Goal: Task Accomplishment & Management: Manage account settings

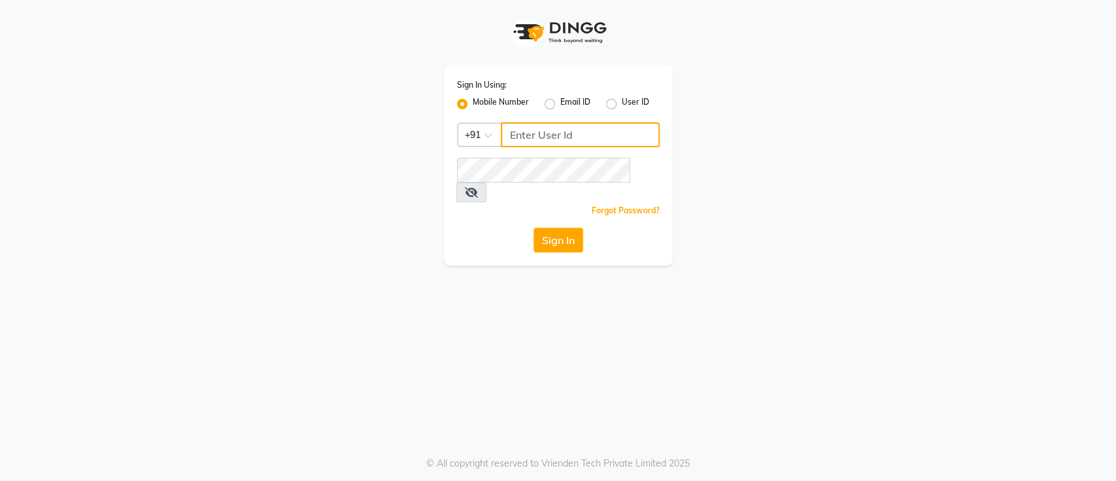
click at [549, 128] on input "Username" at bounding box center [580, 134] width 159 height 25
click at [539, 133] on input "Username" at bounding box center [580, 134] width 159 height 25
paste input "9176666180"
type input "9176666180"
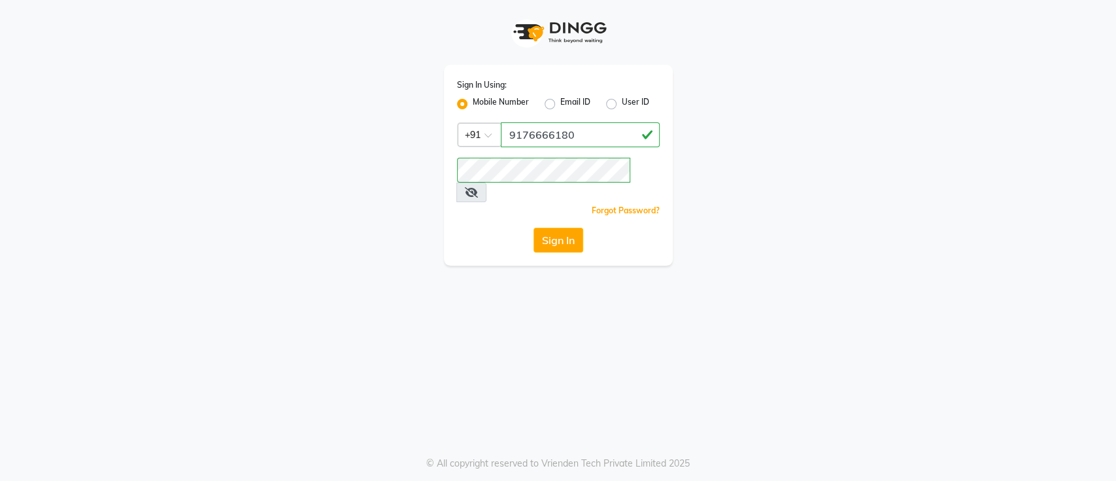
click at [478, 187] on icon at bounding box center [471, 192] width 13 height 10
click at [541, 228] on button "Sign In" at bounding box center [558, 240] width 50 height 25
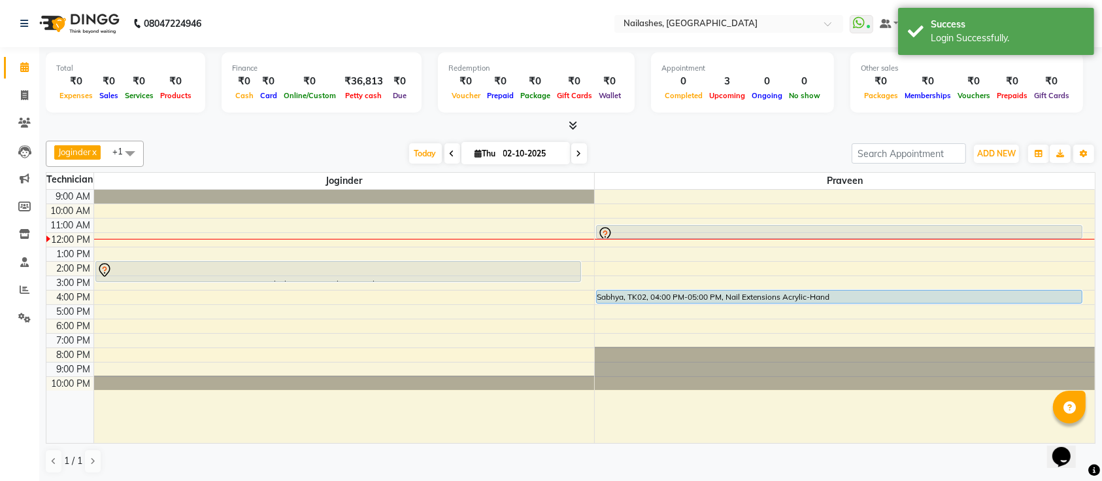
click at [566, 124] on span at bounding box center [571, 126] width 14 height 14
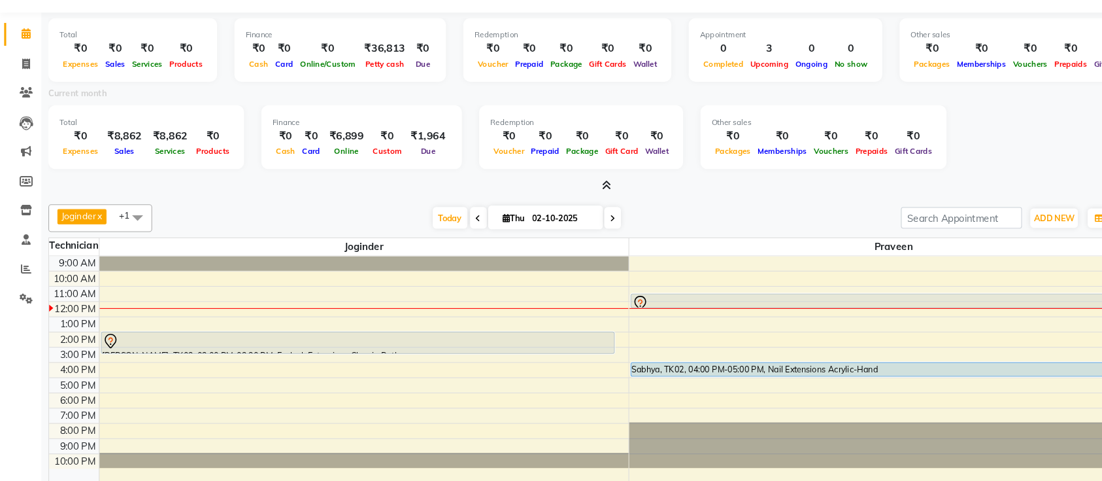
scroll to position [70, 0]
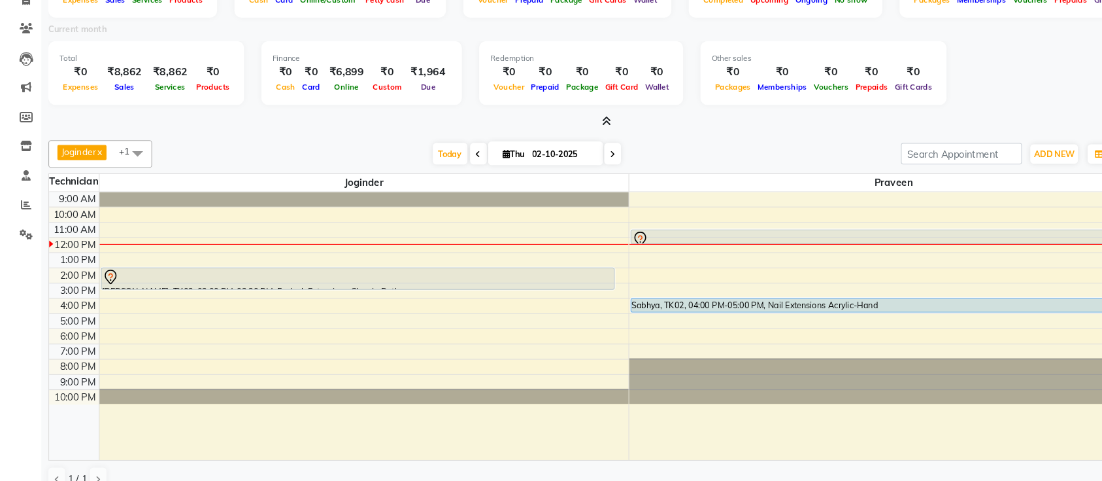
click at [573, 139] on icon at bounding box center [573, 140] width 8 height 10
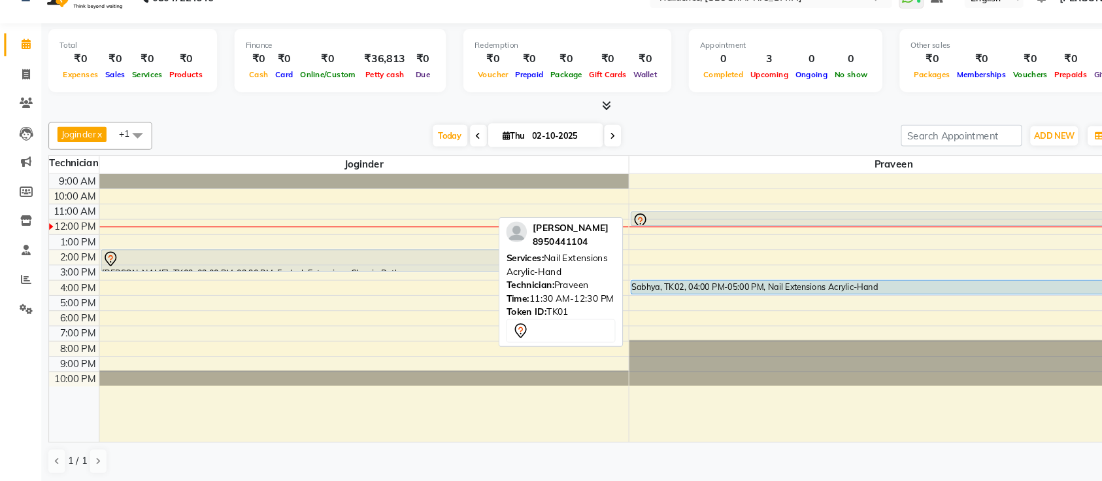
click at [714, 228] on div at bounding box center [840, 234] width 484 height 16
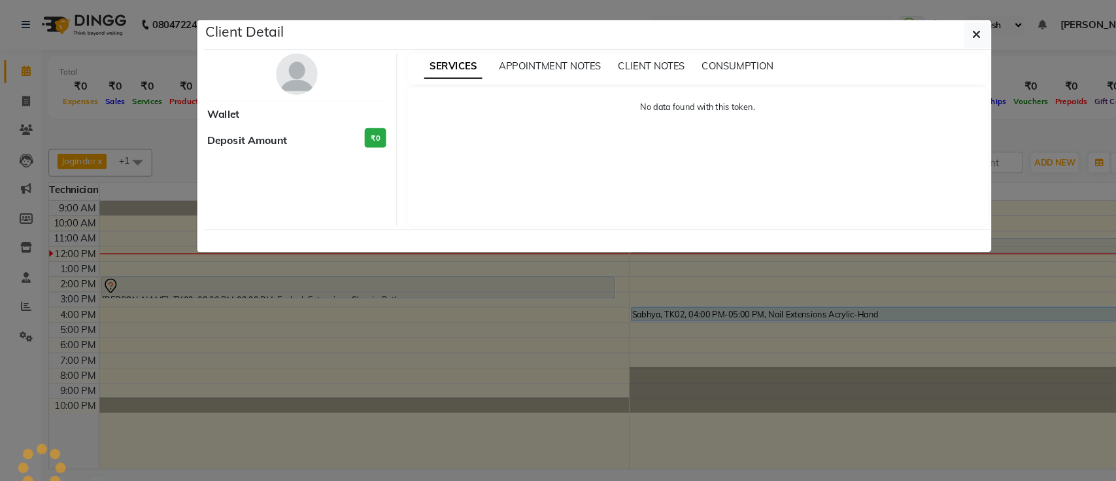
select select "7"
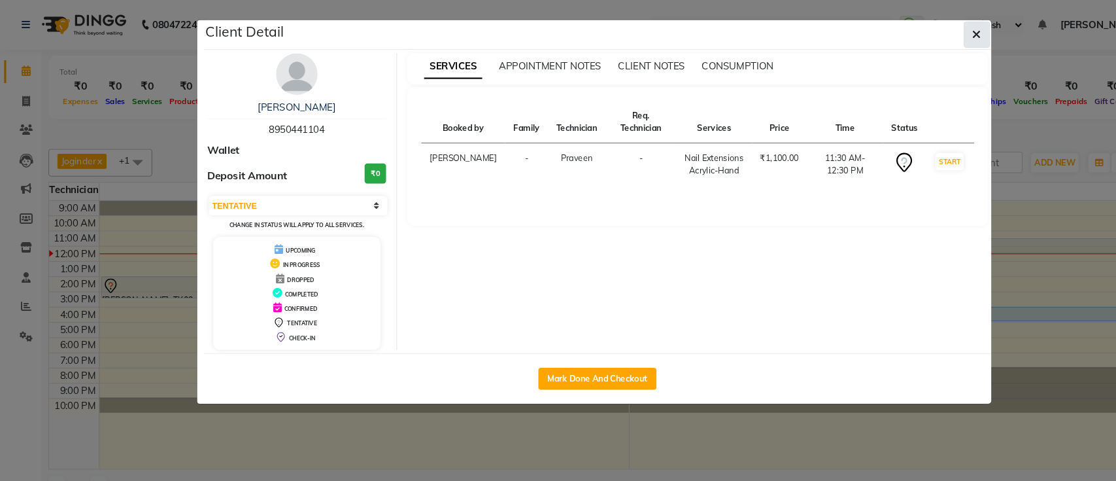
click at [922, 24] on button "button" at bounding box center [923, 32] width 25 height 25
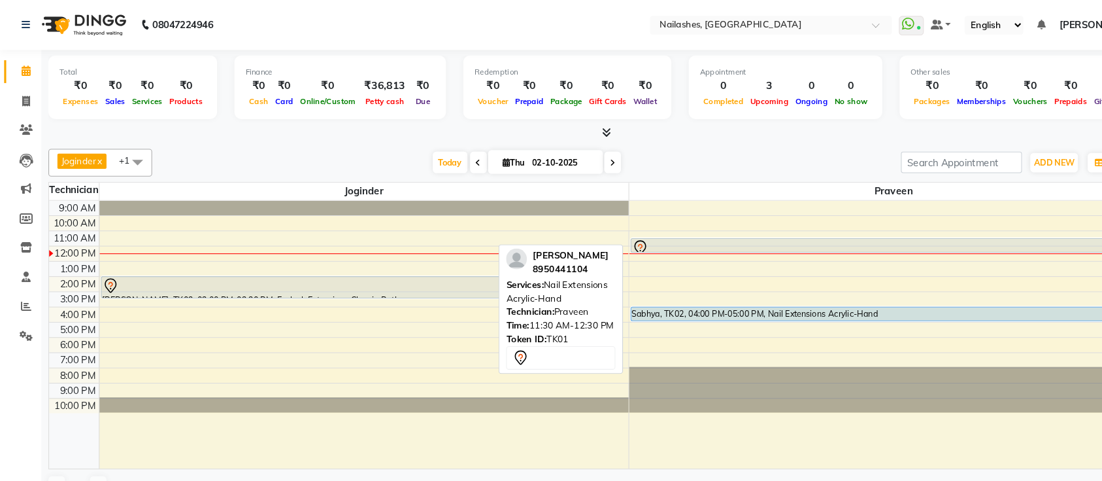
click at [811, 228] on div at bounding box center [840, 234] width 484 height 16
select select "7"
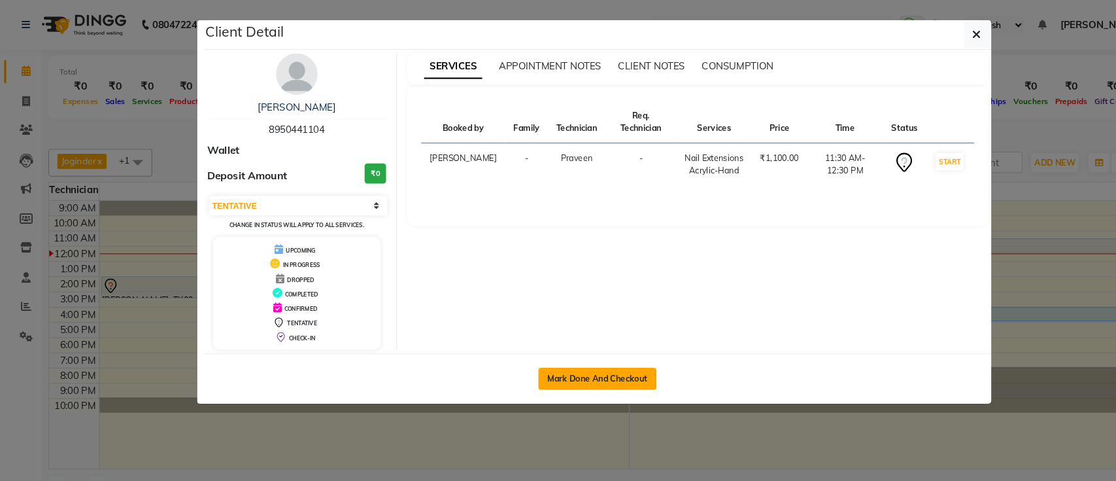
click at [574, 348] on button "Mark Done And Checkout" at bounding box center [565, 357] width 112 height 21
select select "service"
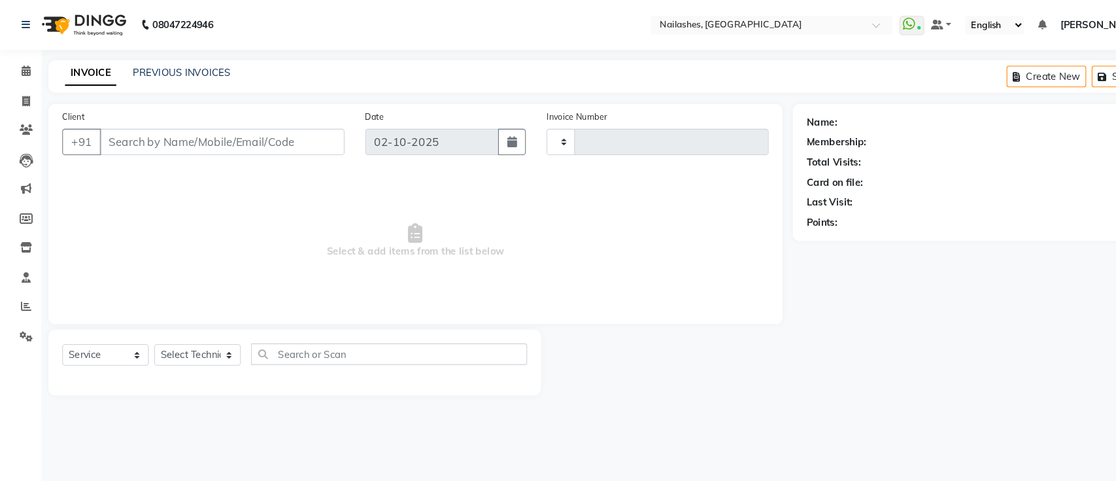
type input "0688"
select select "3"
select select "6187"
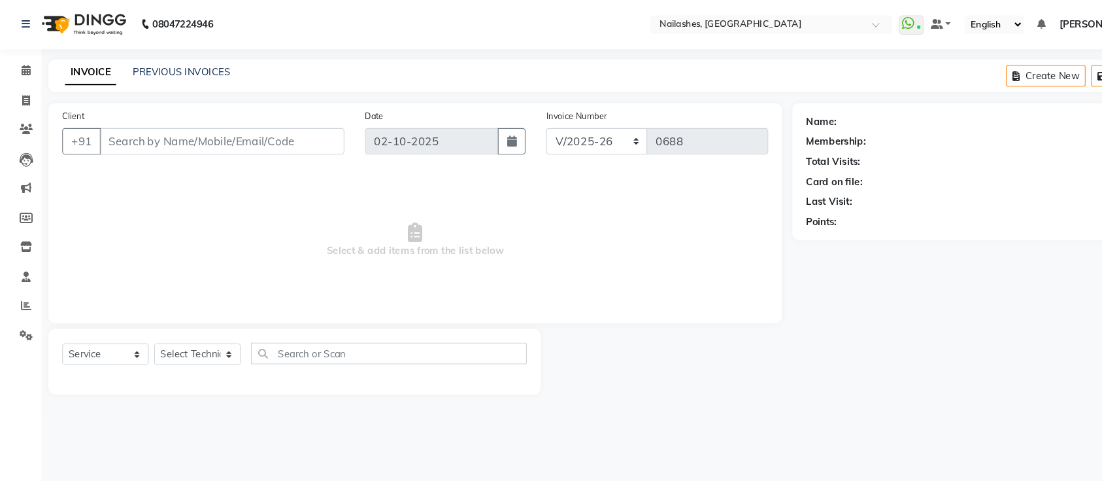
type input "8950441104"
select select "45596"
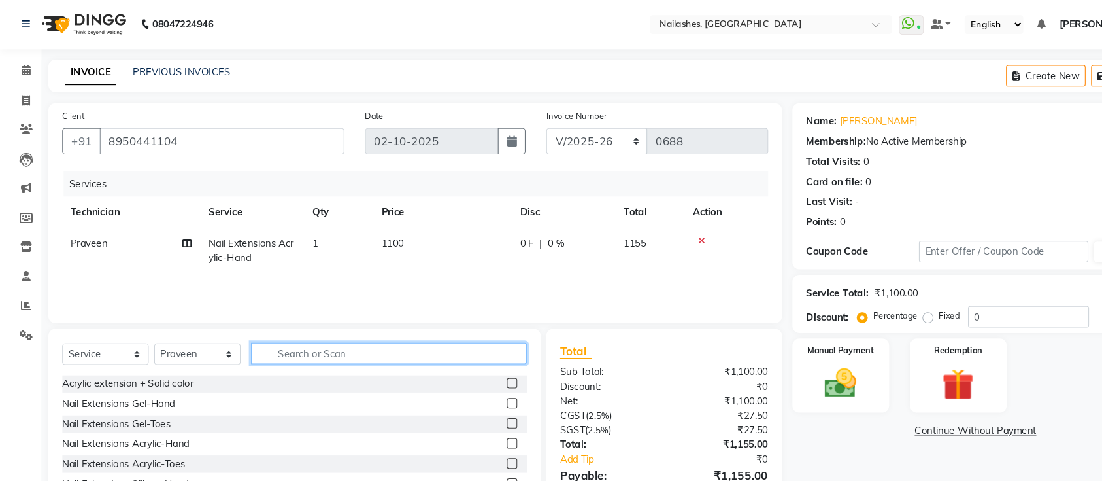
click at [377, 333] on input "text" at bounding box center [367, 334] width 261 height 20
click at [381, 222] on td "1100" at bounding box center [418, 237] width 131 height 43
select select "45596"
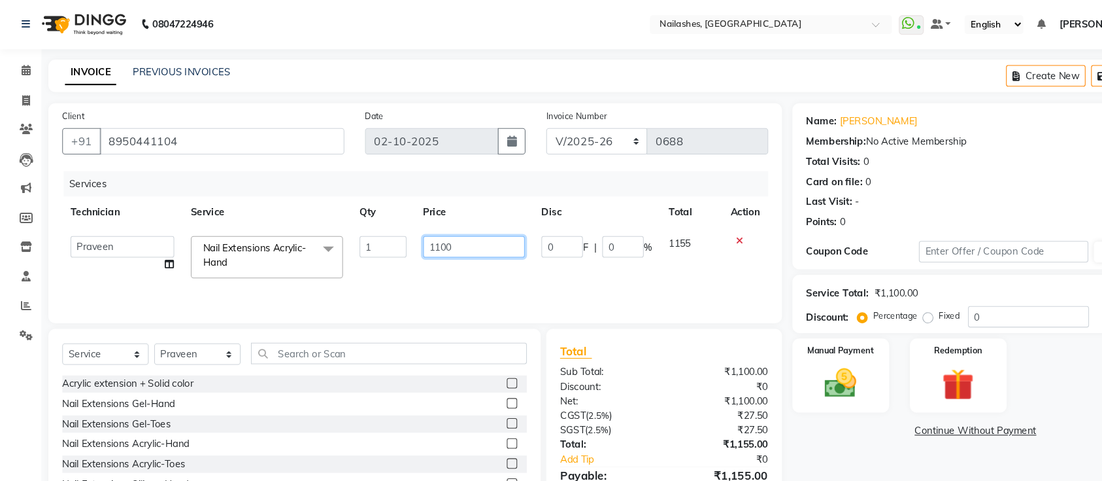
click at [418, 233] on input "1100" at bounding box center [448, 234] width 96 height 20
type input "1000"
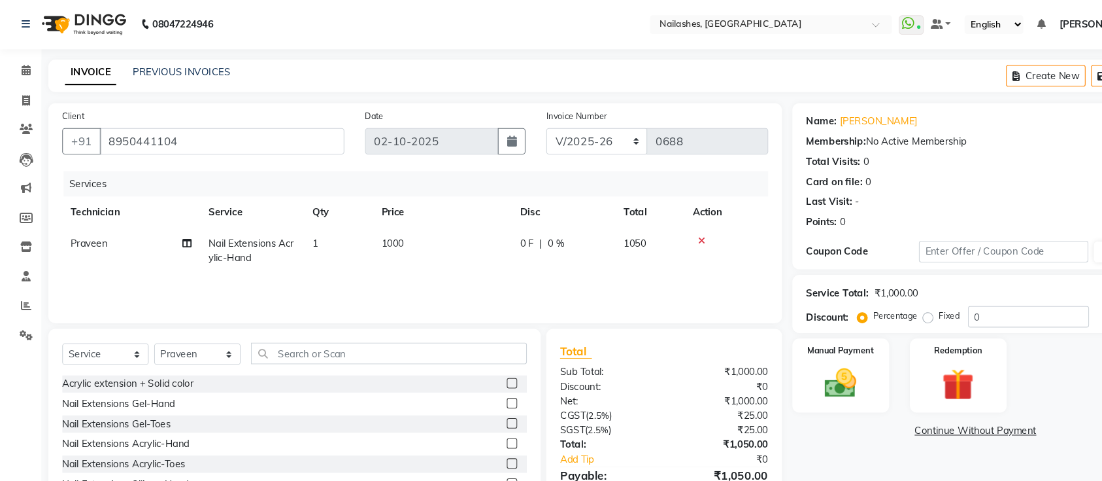
click at [415, 309] on div "Client [PHONE_NUMBER] Date [DATE] Invoice Number BTH/2025-26 RED/2025-26 V/2025…" at bounding box center [392, 301] width 713 height 406
click at [403, 331] on input "text" at bounding box center [367, 334] width 261 height 20
type input "s"
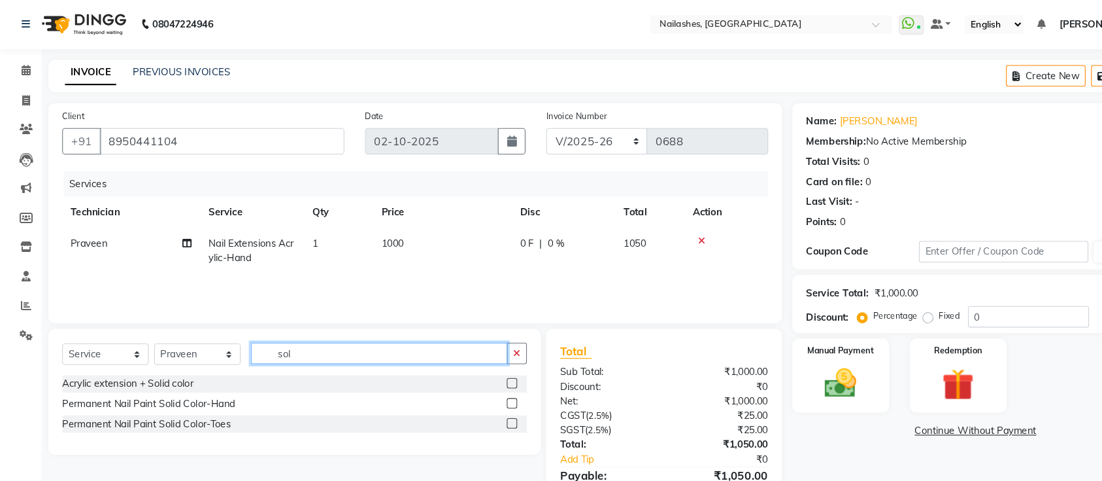
type input "sol"
click at [487, 380] on label at bounding box center [484, 382] width 10 height 10
click at [487, 380] on input "checkbox" at bounding box center [483, 382] width 8 height 8
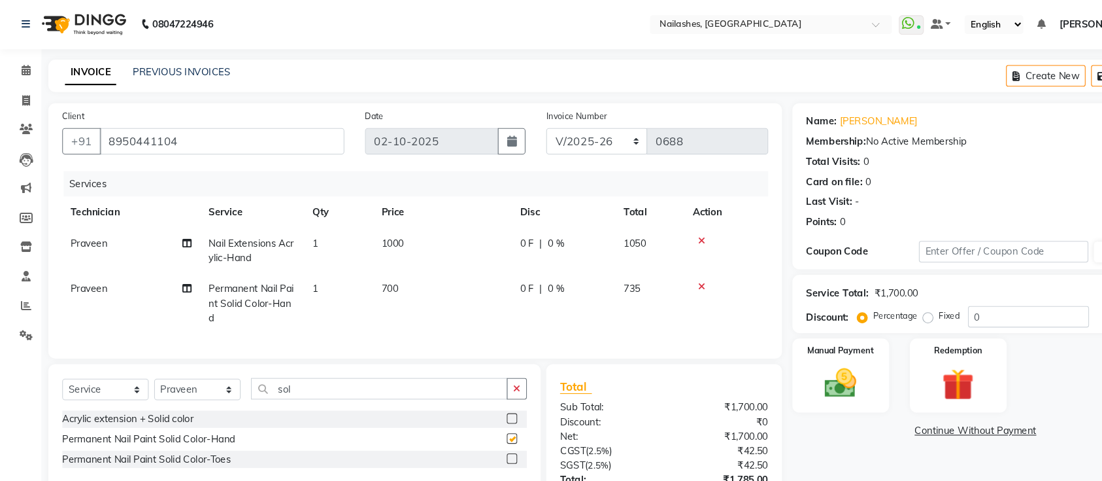
checkbox input "false"
click at [481, 378] on button "button" at bounding box center [488, 368] width 19 height 20
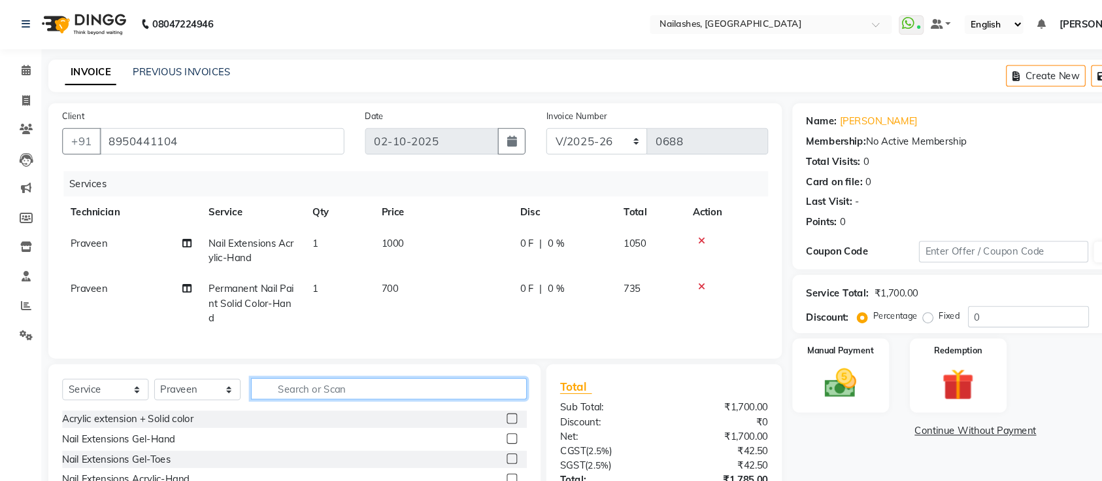
scroll to position [89, 0]
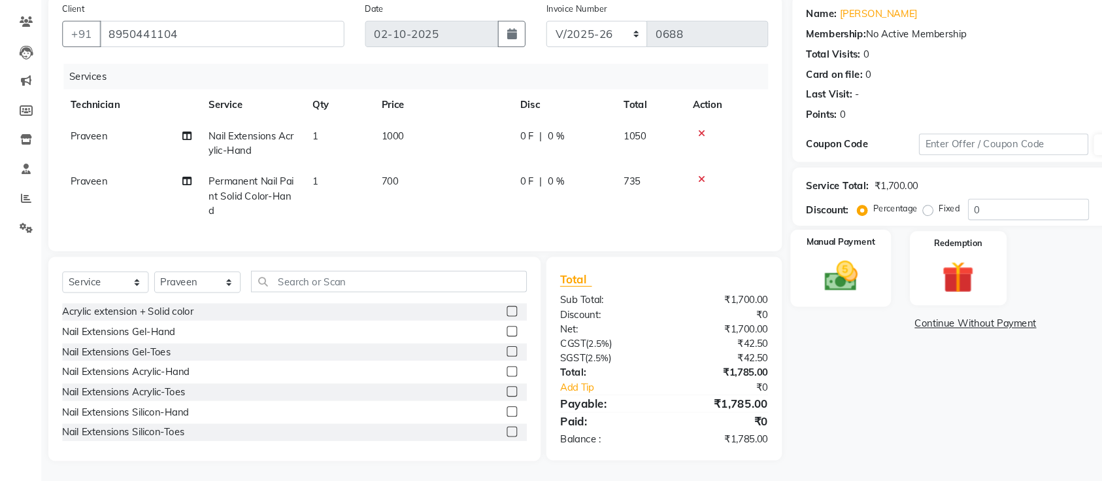
click at [806, 270] on img at bounding box center [795, 286] width 51 height 36
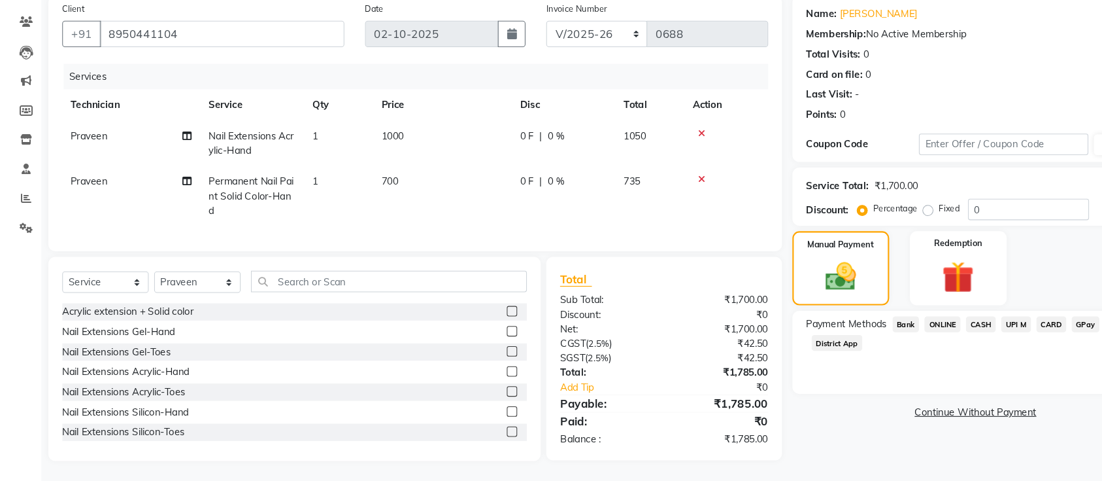
click at [854, 324] on span "Bank" at bounding box center [856, 331] width 25 height 15
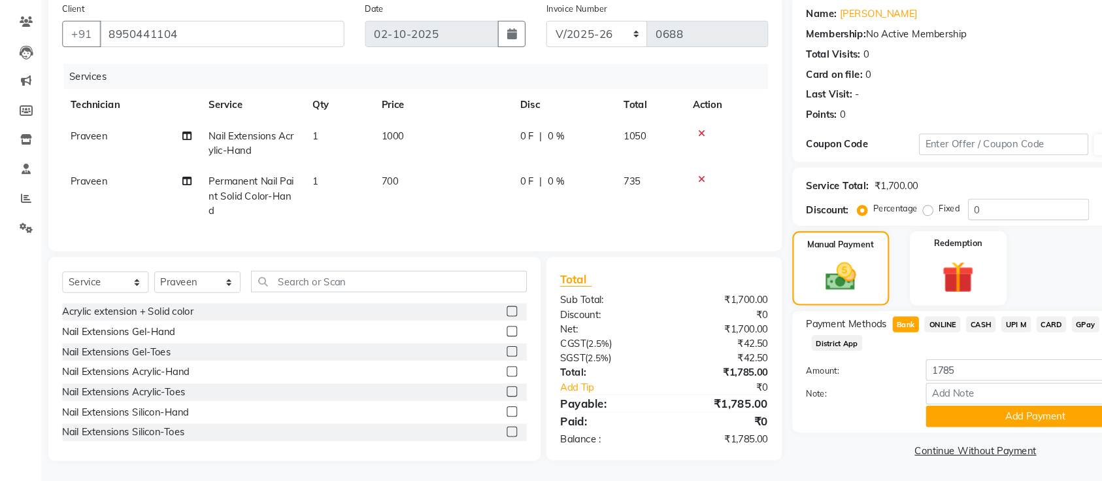
click at [892, 324] on span "ONLINE" at bounding box center [891, 331] width 34 height 15
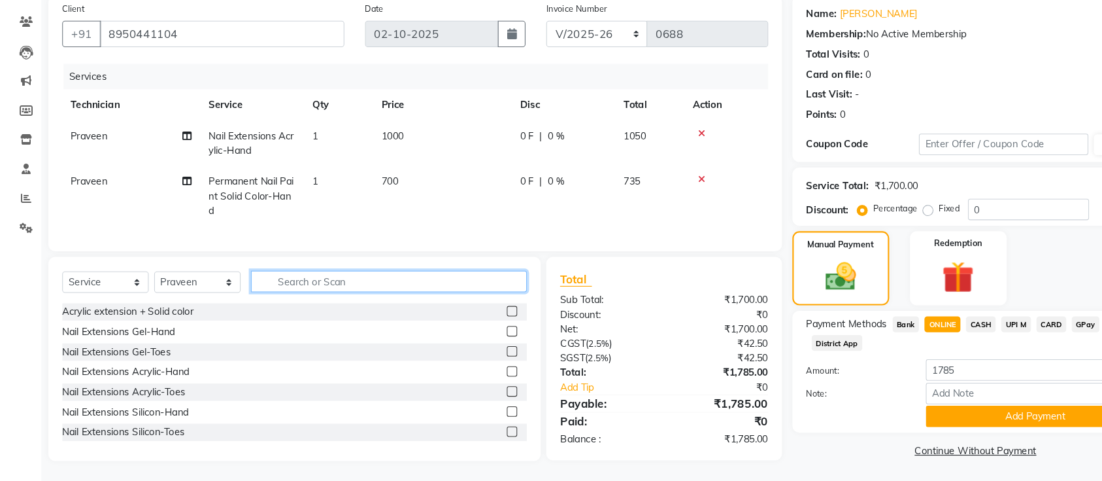
click at [396, 283] on input "text" at bounding box center [367, 291] width 261 height 20
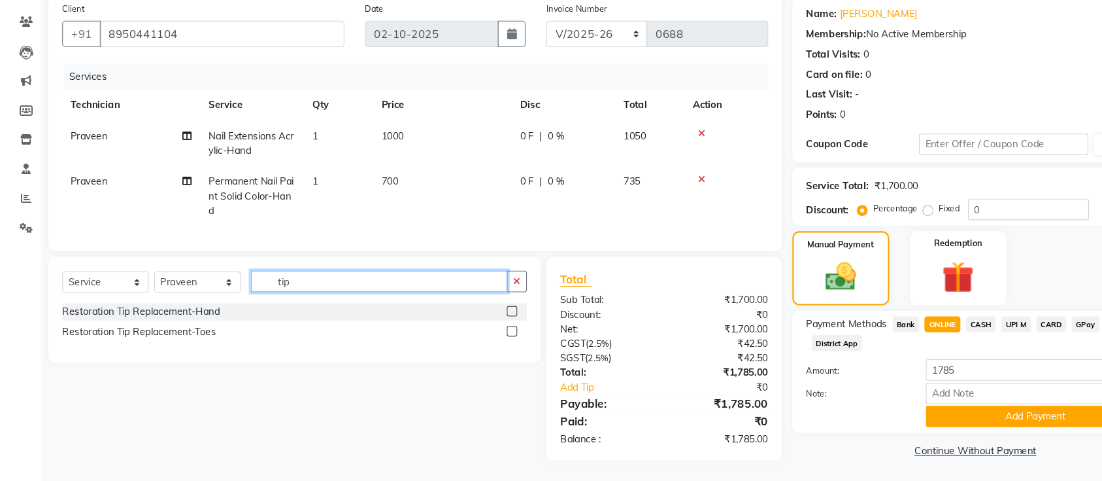
type input "tip"
click at [482, 314] on label at bounding box center [484, 319] width 10 height 10
click at [482, 316] on input "checkbox" at bounding box center [483, 320] width 8 height 8
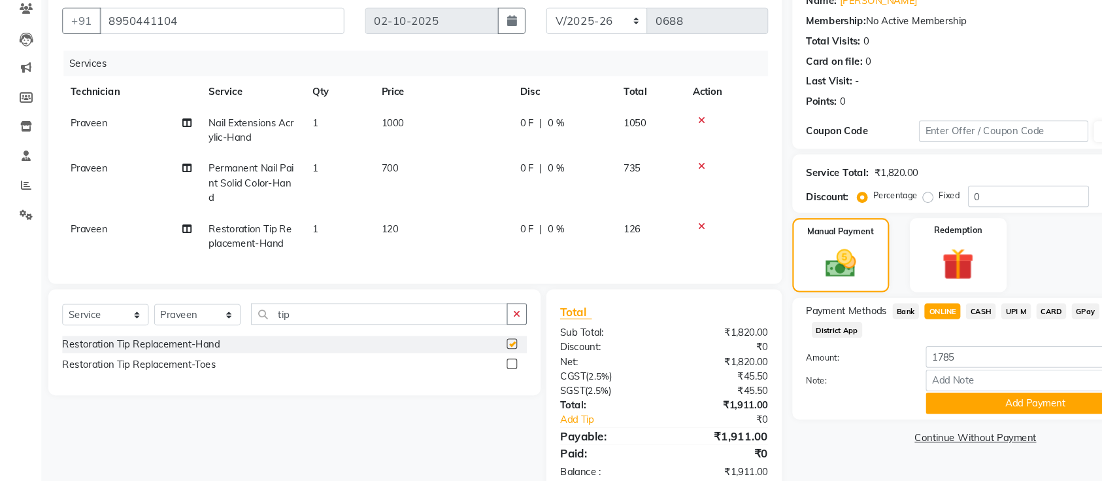
checkbox input "false"
click at [494, 330] on button "button" at bounding box center [488, 322] width 19 height 20
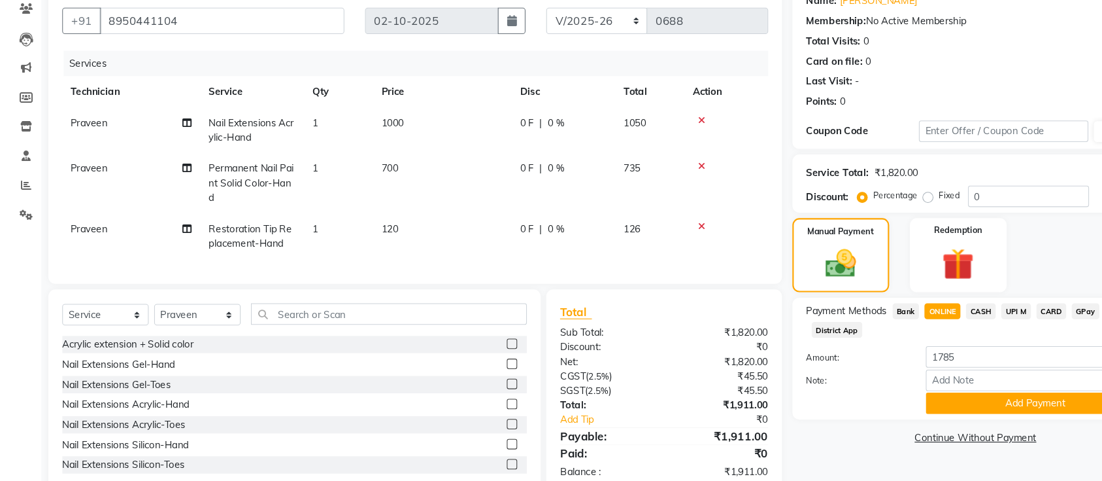
click at [375, 241] on span "120" at bounding box center [369, 241] width 16 height 12
select select "45596"
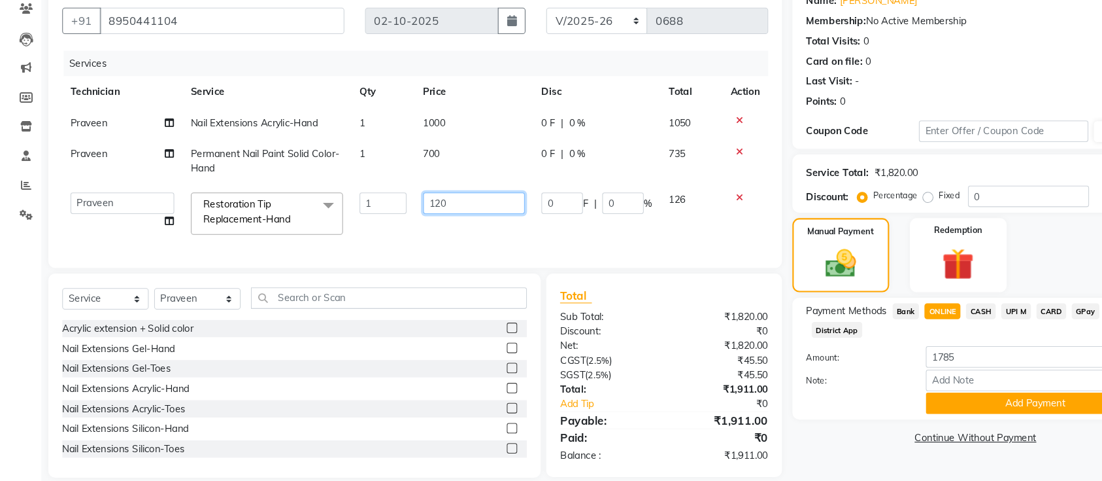
click at [417, 216] on input "120" at bounding box center [448, 217] width 96 height 20
type input "100"
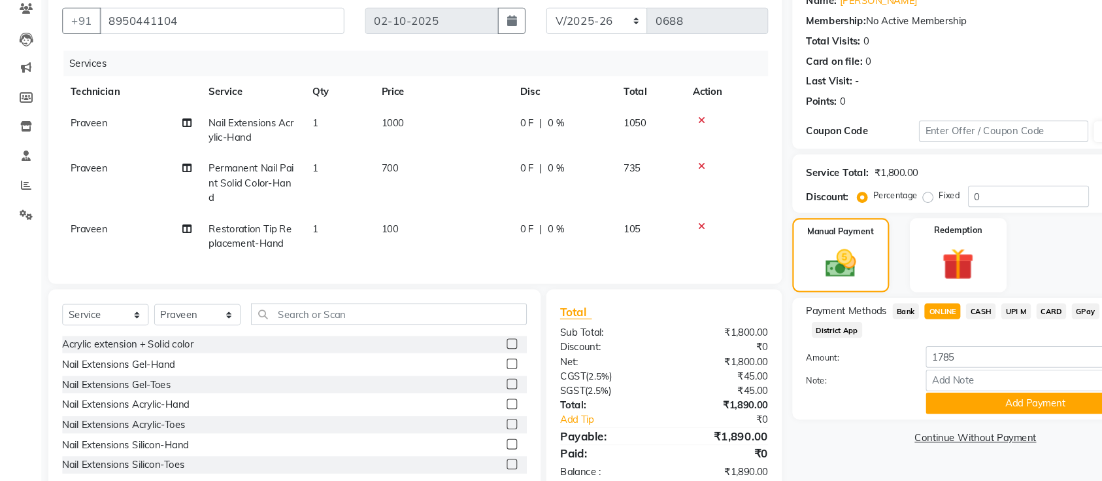
click at [452, 262] on div "Services Technician Service Qty Price Disc Total Action Praveen Nail Extensions…" at bounding box center [393, 176] width 668 height 207
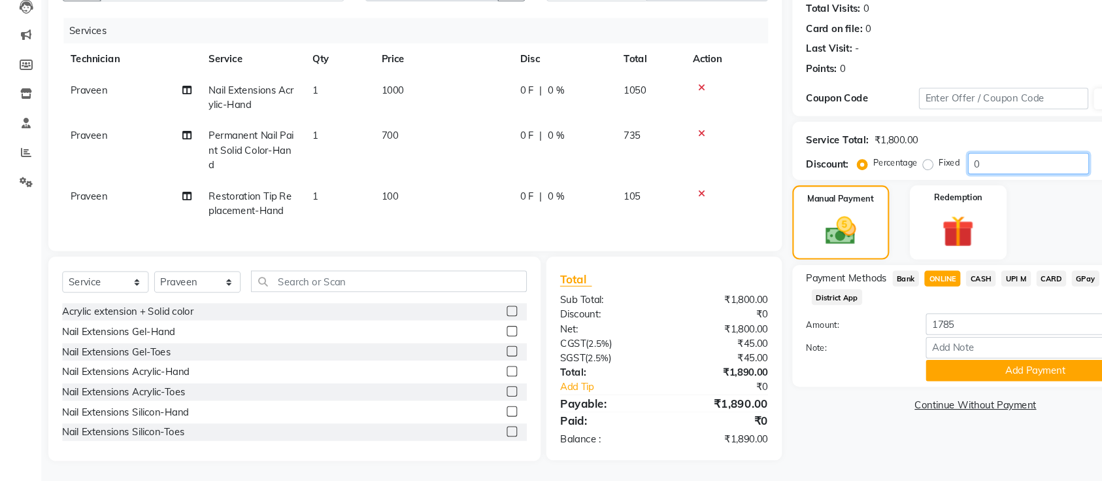
click at [943, 170] on input "0" at bounding box center [972, 180] width 114 height 20
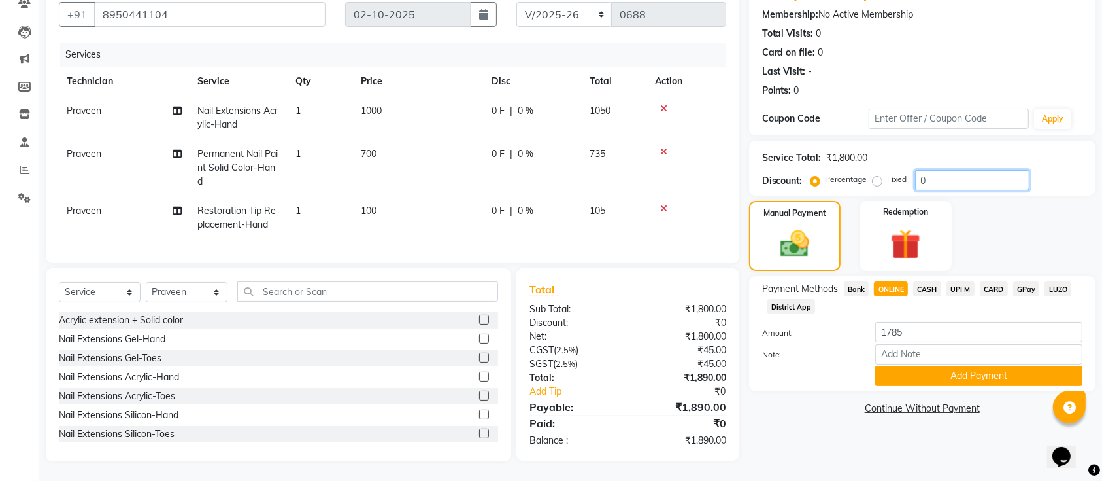
click at [982, 170] on input "0" at bounding box center [972, 180] width 114 height 20
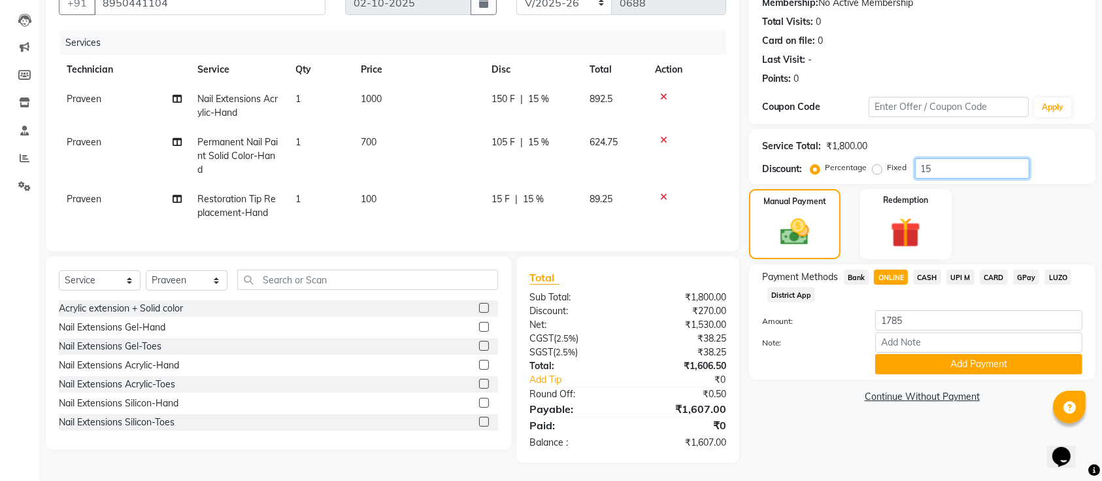
type input "15"
click at [994, 281] on span "CARD" at bounding box center [994, 276] width 28 height 15
type input "1607"
click at [715, 118] on td at bounding box center [686, 105] width 79 height 43
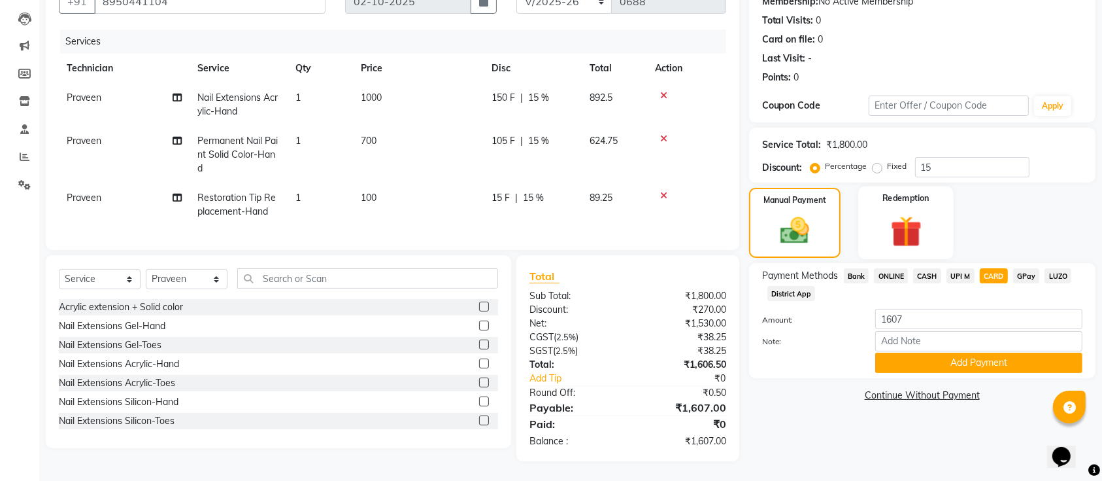
click at [927, 196] on div "Redemption" at bounding box center [905, 222] width 95 height 73
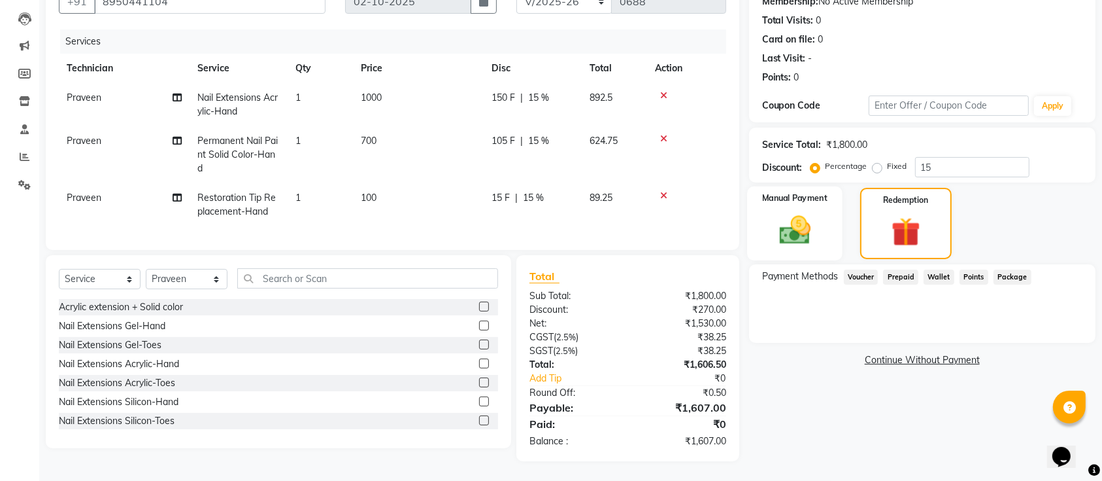
click at [785, 212] on img at bounding box center [795, 230] width 51 height 36
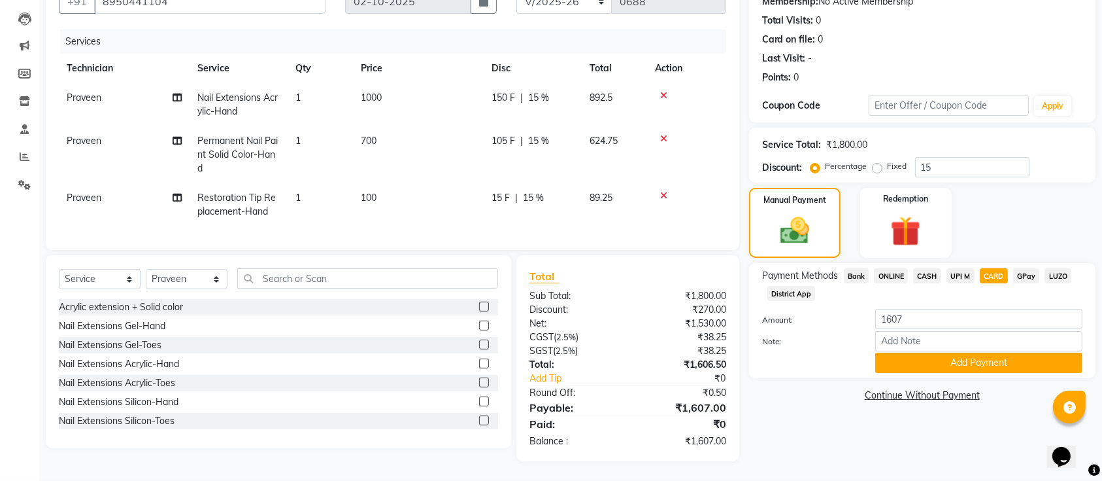
click at [883, 268] on span "ONLINE" at bounding box center [891, 275] width 34 height 15
click at [953, 352] on button "Add Payment" at bounding box center [978, 362] width 207 height 20
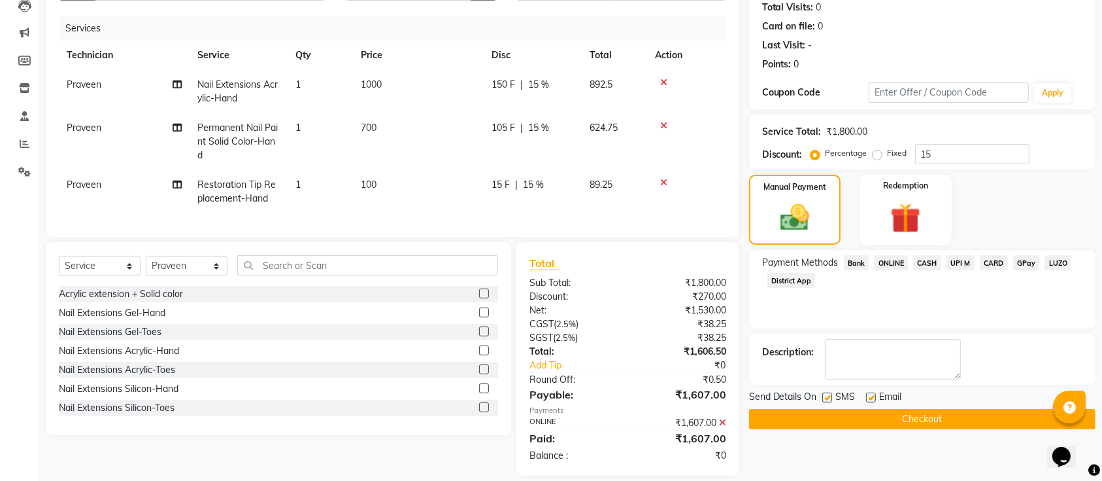
scroll to position [173, 0]
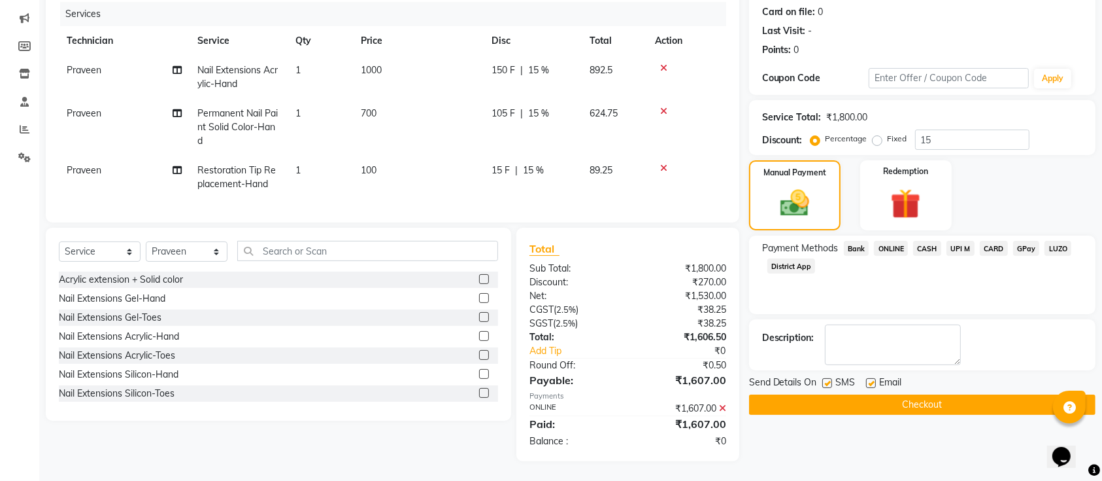
click at [952, 394] on button "Checkout" at bounding box center [922, 404] width 347 height 20
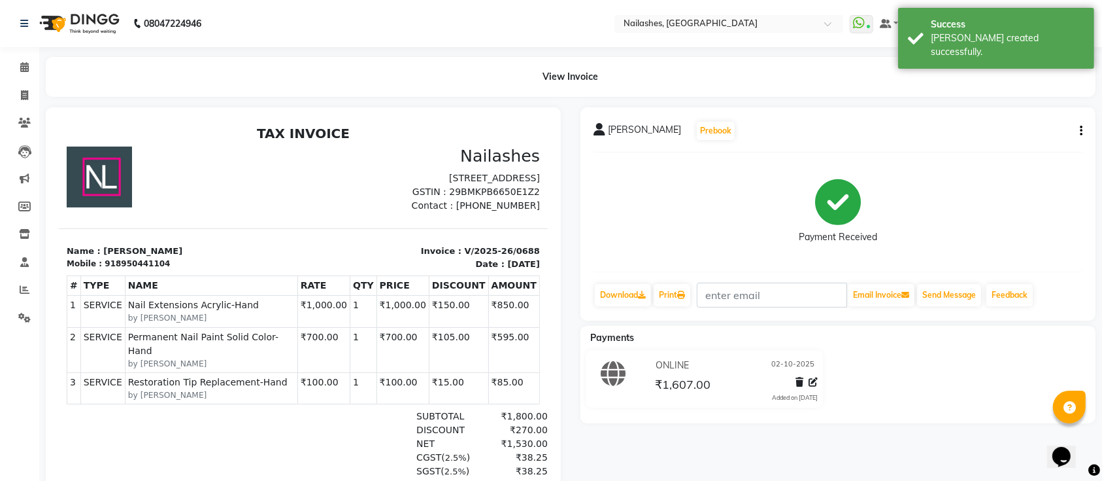
click at [13, 78] on li "Calendar" at bounding box center [19, 68] width 39 height 28
click at [15, 73] on span at bounding box center [24, 67] width 23 height 15
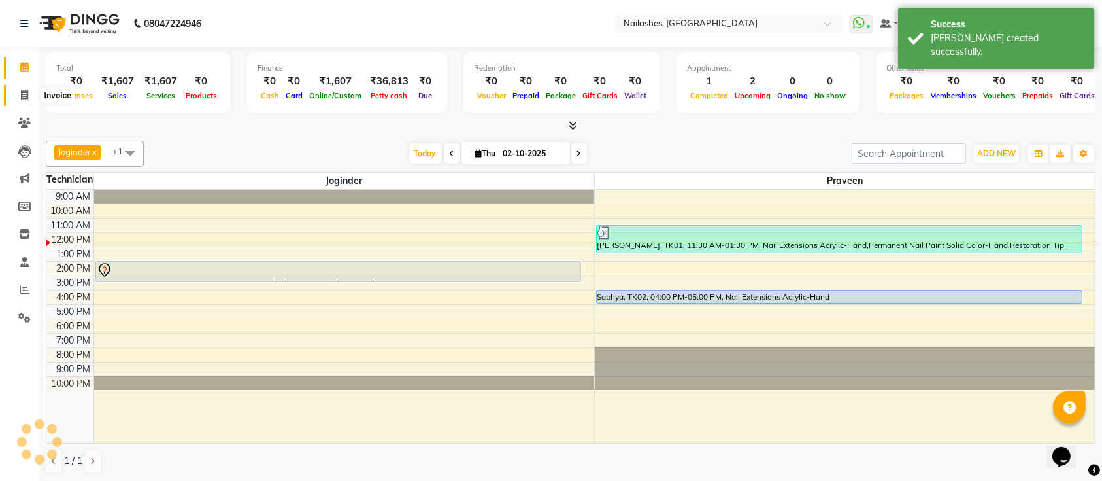
click at [27, 88] on span at bounding box center [24, 95] width 23 height 15
select select "service"
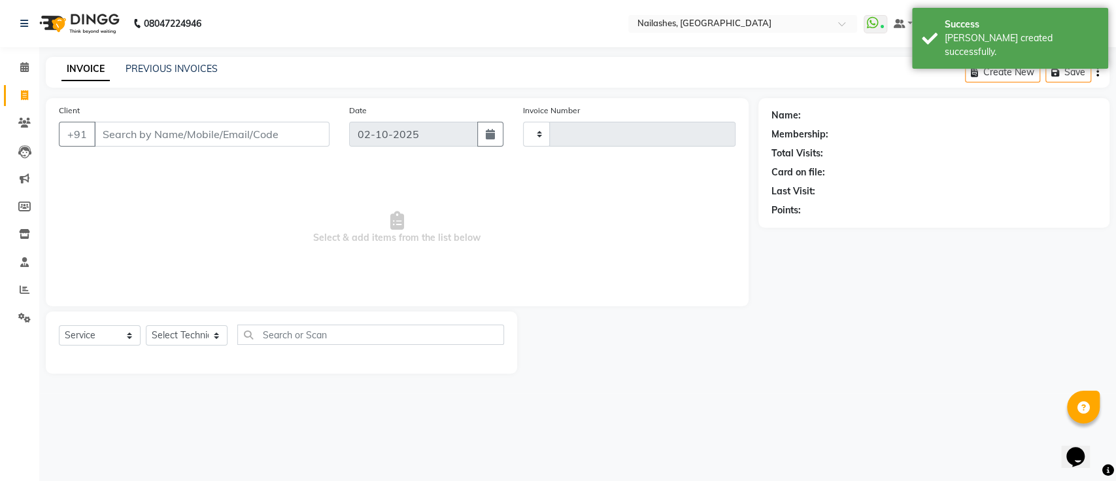
type input "0689"
select select "6187"
click at [25, 69] on icon at bounding box center [24, 67] width 8 height 10
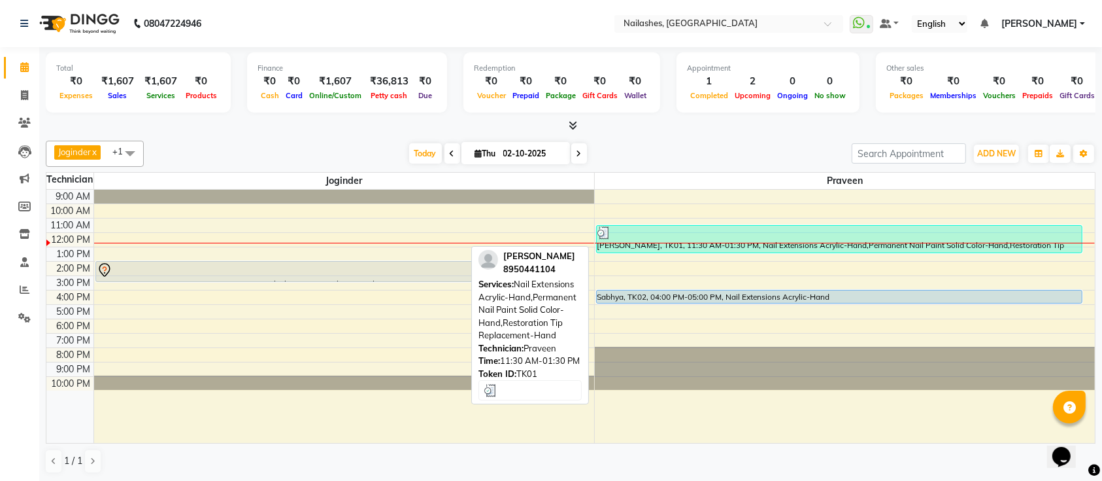
click at [756, 226] on div at bounding box center [840, 232] width 484 height 13
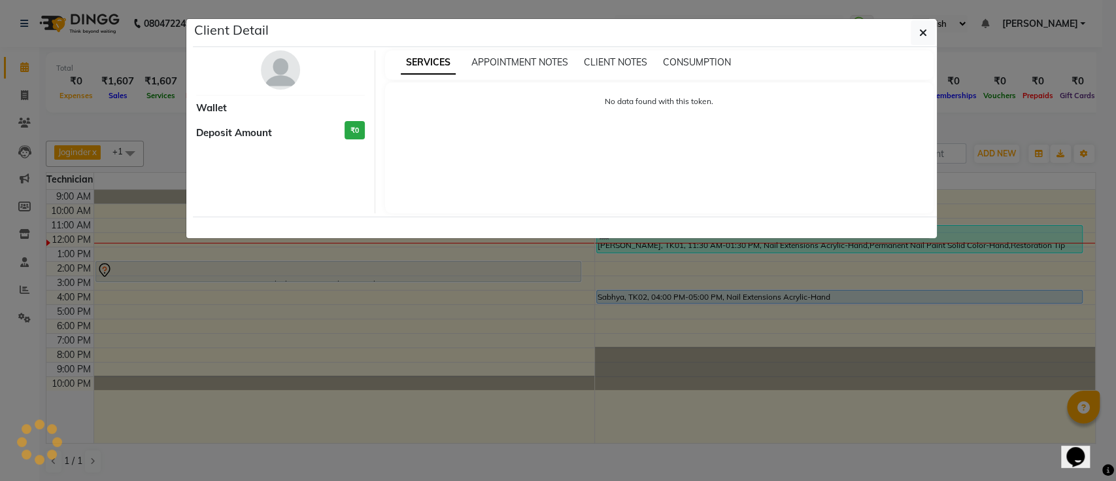
select select "3"
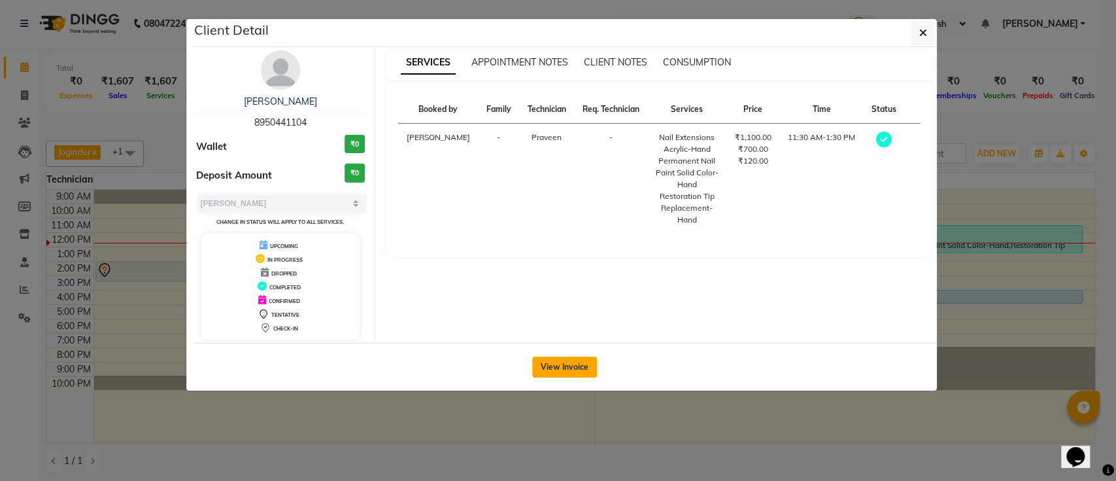
click at [569, 364] on button "View Invoice" at bounding box center [564, 366] width 65 height 21
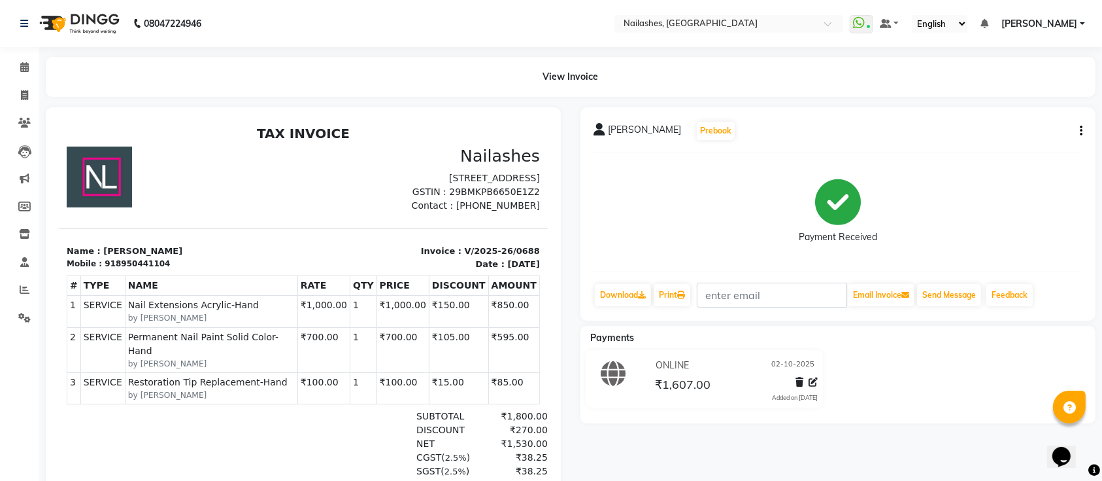
click at [1079, 132] on button "button" at bounding box center [1079, 131] width 8 height 14
click at [1028, 129] on div "Edit Item Staff" at bounding box center [1017, 131] width 90 height 16
select select "45596"
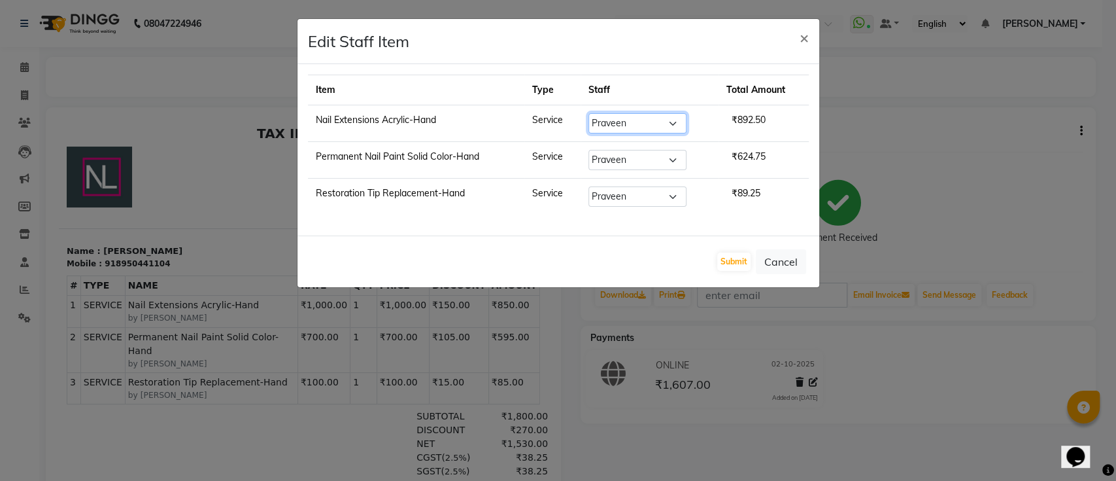
click at [641, 120] on select "Select [PERSON_NAME] [PERSON_NAME] [PERSON_NAME] Manager [PERSON_NAME] Tapas [P…" at bounding box center [637, 123] width 98 height 20
select select "55218"
click at [588, 113] on select "Select [PERSON_NAME] [PERSON_NAME] [PERSON_NAME] Manager [PERSON_NAME] Tapas [P…" at bounding box center [637, 123] width 98 height 20
click at [630, 154] on select "Select [PERSON_NAME] [PERSON_NAME] [PERSON_NAME] Manager [PERSON_NAME] Tapas [P…" at bounding box center [637, 160] width 98 height 20
select select "55218"
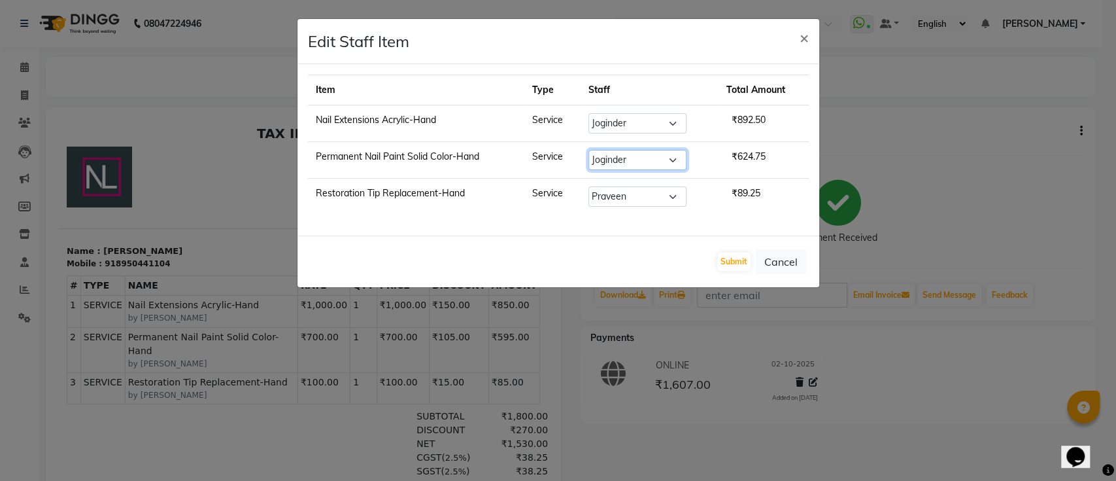
click at [588, 150] on select "Select [PERSON_NAME] [PERSON_NAME] [PERSON_NAME] Manager [PERSON_NAME] Tapas [P…" at bounding box center [637, 160] width 98 height 20
click at [654, 196] on select "Select [PERSON_NAME] [PERSON_NAME] [PERSON_NAME] Manager [PERSON_NAME] Tapas [P…" at bounding box center [637, 196] width 98 height 20
select select "55218"
click at [588, 186] on select "Select [PERSON_NAME] [PERSON_NAME] [PERSON_NAME] Manager [PERSON_NAME] Tapas [P…" at bounding box center [637, 196] width 98 height 20
click at [724, 265] on button "Submit" at bounding box center [733, 261] width 33 height 18
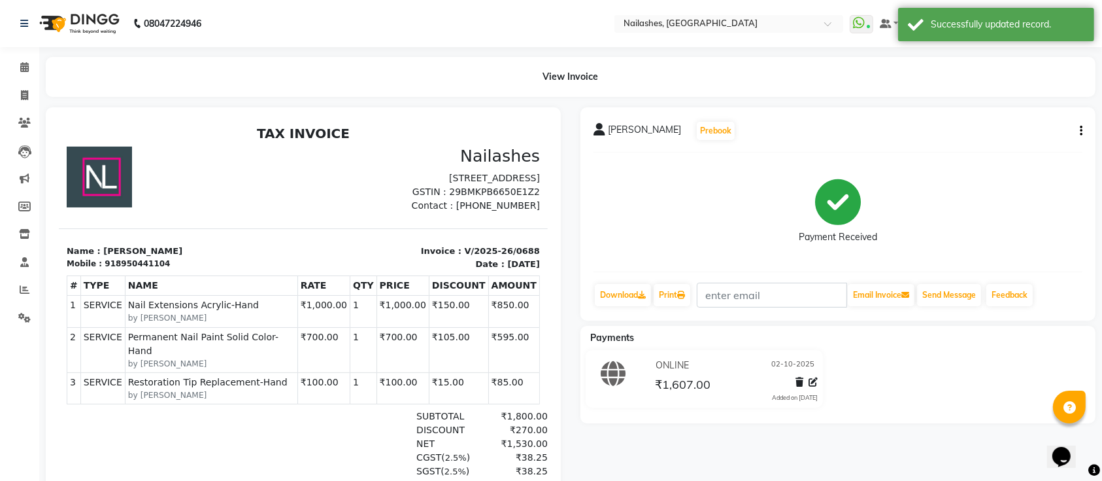
scroll to position [10, 0]
click at [7, 60] on link "Calendar" at bounding box center [19, 68] width 31 height 22
